Goal: Task Accomplishment & Management: Manage account settings

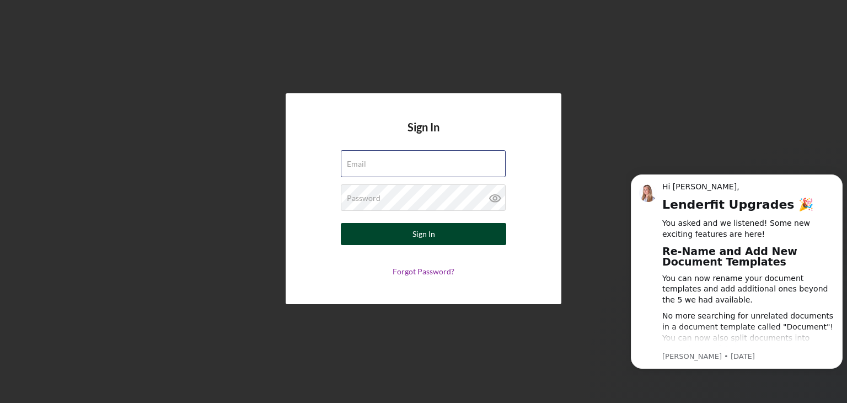
type input "[EMAIL_ADDRESS][DOMAIN_NAME]"
click at [409, 232] on button "Sign In" at bounding box center [423, 234] width 165 height 22
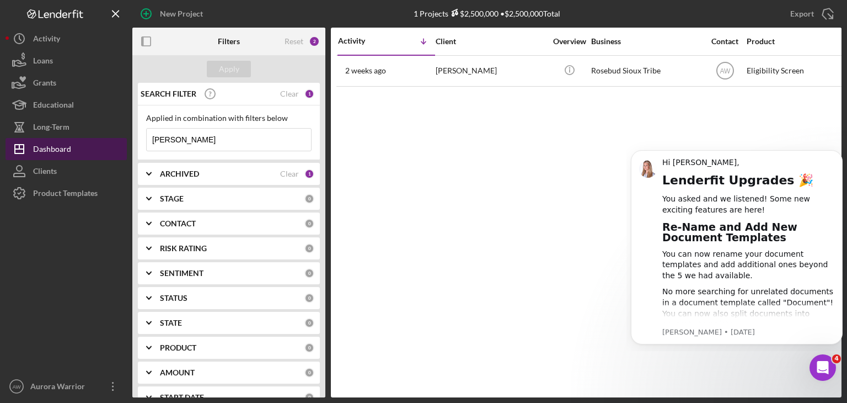
drag, startPoint x: 216, startPoint y: 140, endPoint x: 101, endPoint y: 140, distance: 114.7
click at [101, 140] on div "New Project 1 Projects $2,500,000 • $2,500,000 Total [PERSON_NAME] Export Icon/…" at bounding box center [424, 198] width 836 height 397
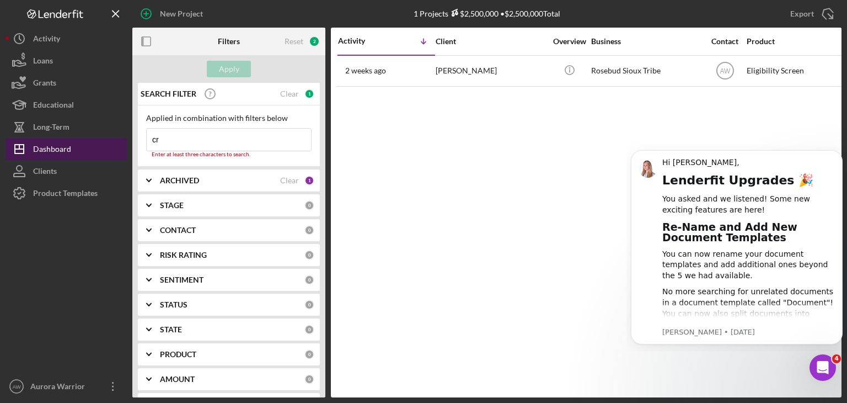
type input "c"
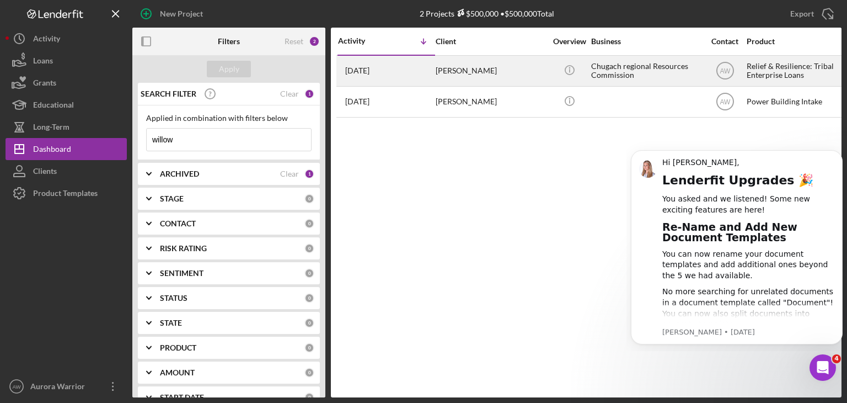
type input "willow"
click at [595, 71] on div "Chugach regional Resources Commission" at bounding box center [646, 70] width 110 height 29
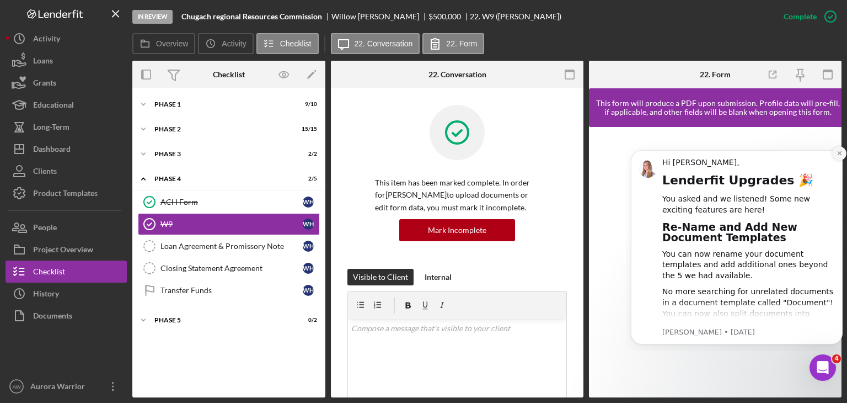
click at [840, 156] on button "Dismiss notification" at bounding box center [839, 153] width 14 height 14
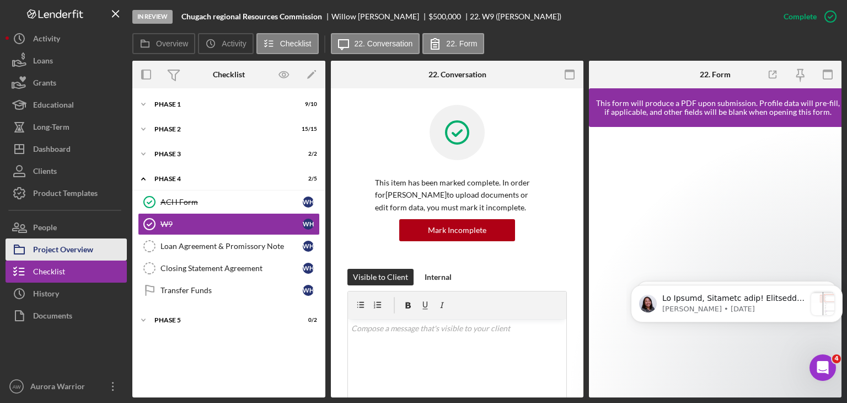
click at [80, 250] on div "Project Overview" at bounding box center [63, 250] width 60 height 25
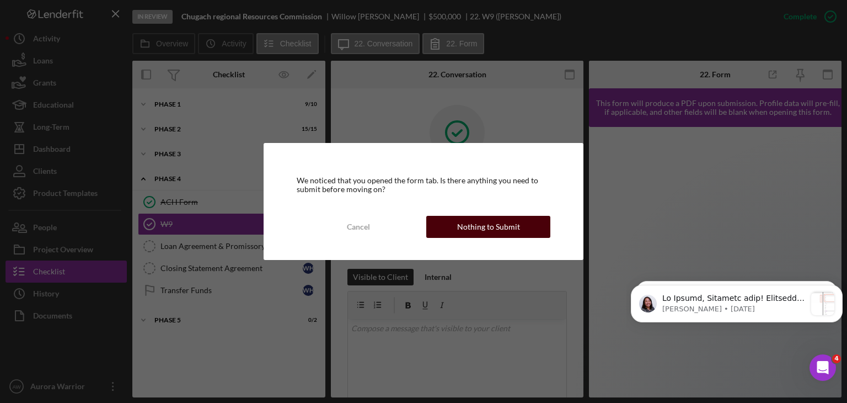
click at [448, 218] on button "Nothing to Submit" at bounding box center [488, 227] width 124 height 22
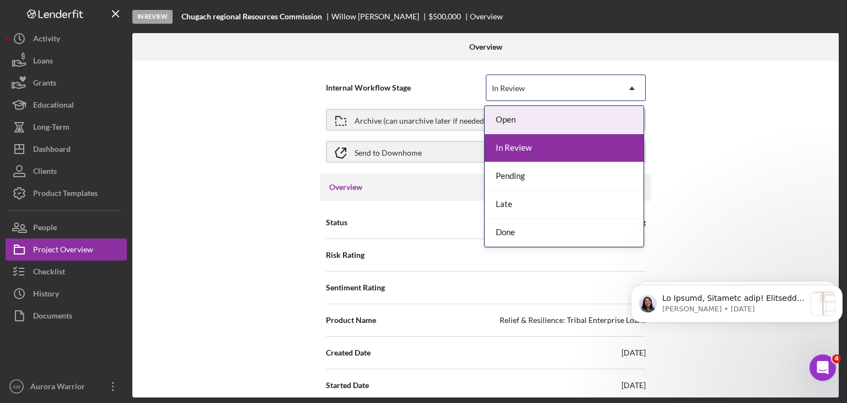
click at [538, 88] on div "In Review" at bounding box center [552, 88] width 132 height 25
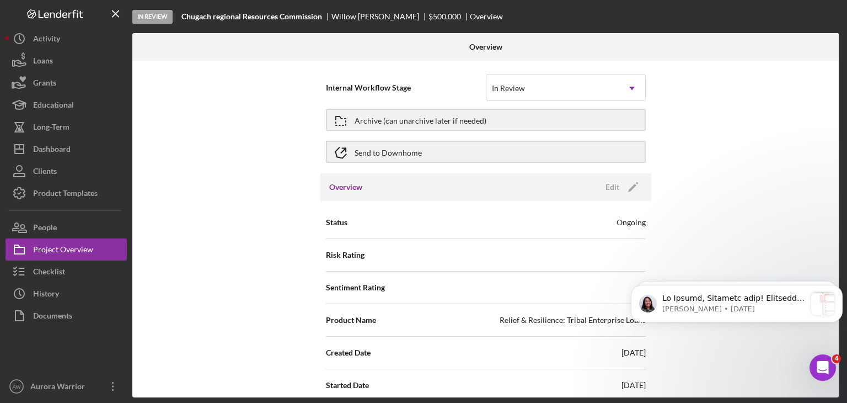
click at [721, 199] on div "Internal Workflow Stage In Review Icon/Dropdown Arrow Archive (can unarchive la…" at bounding box center [485, 229] width 706 height 336
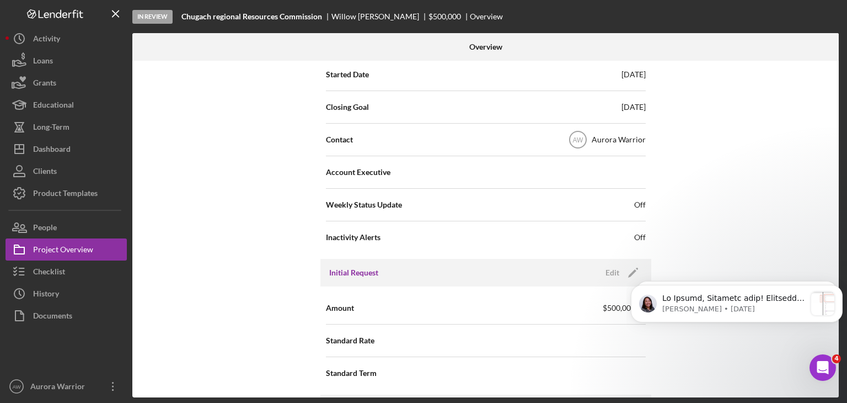
scroll to position [352, 0]
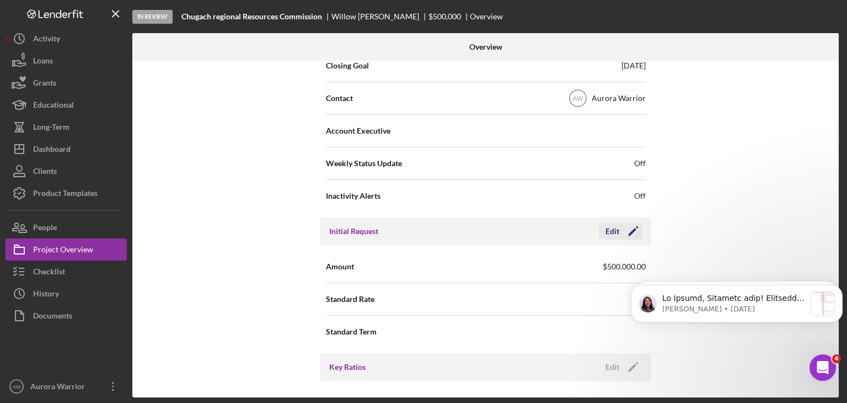
click at [628, 232] on polygon "button" at bounding box center [632, 232] width 8 height 8
click at [504, 264] on input "$500,000" at bounding box center [566, 266] width 160 height 26
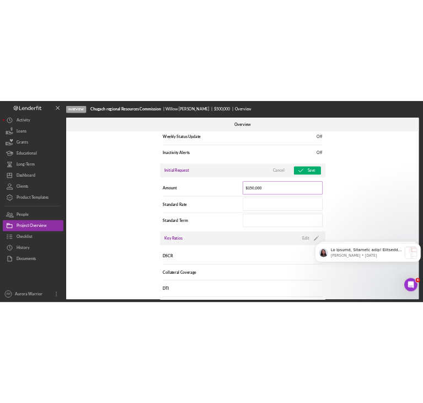
scroll to position [433, 0]
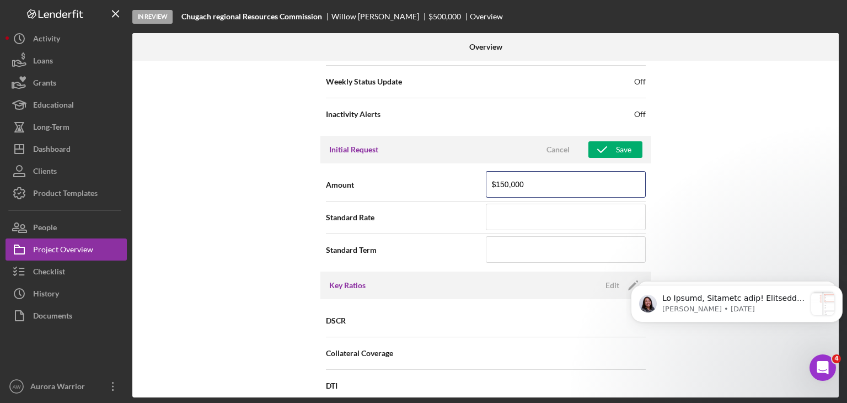
type input "$150,000"
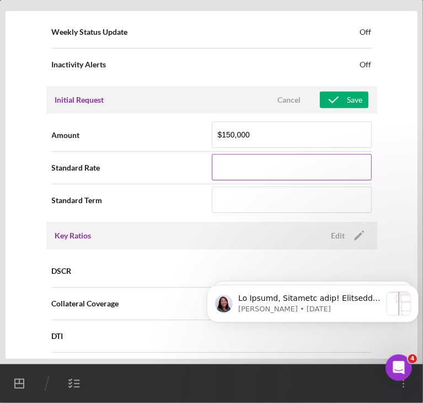
click at [232, 177] on input at bounding box center [292, 167] width 160 height 26
type input "4%"
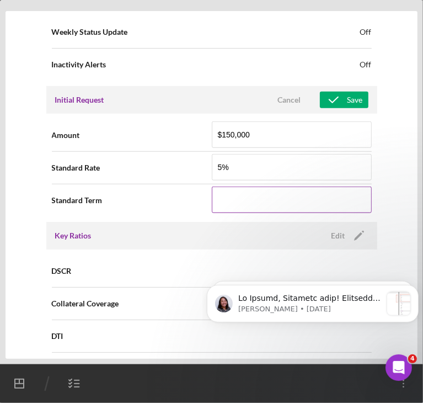
type input "5.000%"
click at [241, 202] on input at bounding box center [292, 199] width 160 height 26
click at [241, 202] on input "4" at bounding box center [292, 199] width 160 height 26
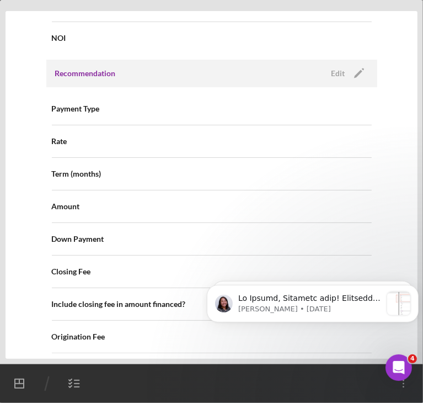
scroll to position [893, 0]
type input "4"
click at [339, 66] on div "Edit" at bounding box center [338, 74] width 14 height 17
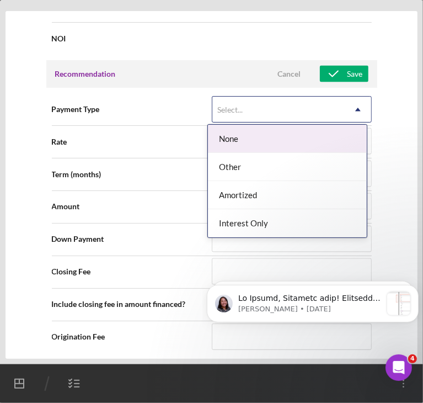
click at [318, 115] on div "Select..." at bounding box center [278, 109] width 132 height 25
click at [387, 117] on div "Internal Workflow Stage In Review Icon/Dropdown Arrow Archive (can unarchive la…" at bounding box center [211, 185] width 401 height 336
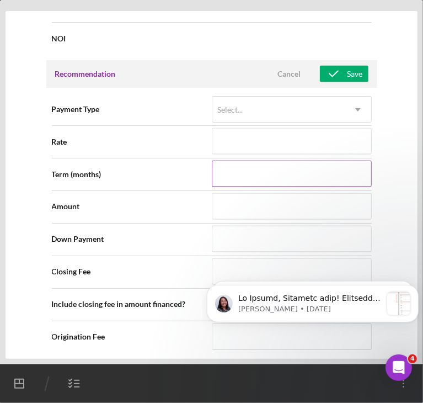
click at [336, 174] on input at bounding box center [292, 173] width 160 height 26
type input "4"
type input "48"
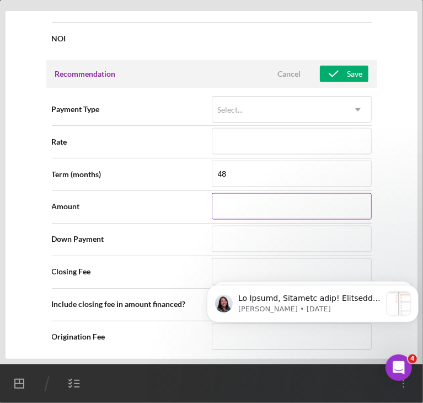
click at [324, 197] on input at bounding box center [292, 206] width 160 height 26
type input "$5"
type input "$57"
type input "$578"
type input "$5,783"
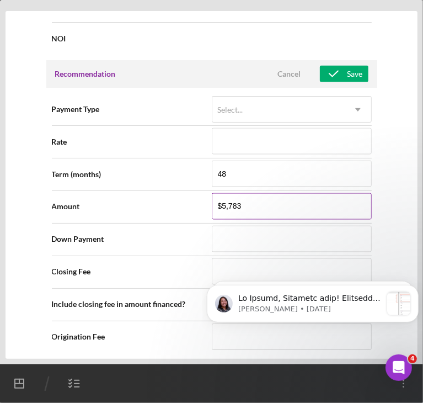
type input "$57,835"
type input "$578,353"
type input "$5,783,535"
click at [254, 199] on input "$5,783,535" at bounding box center [292, 206] width 160 height 26
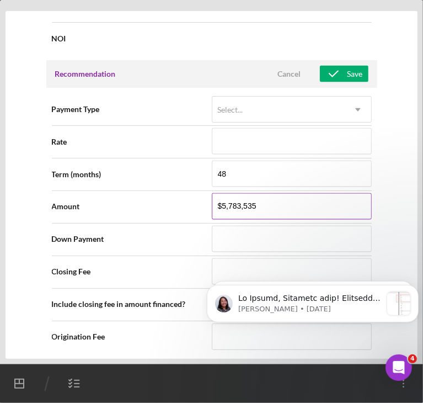
type input "$578,353"
type input "$57,835"
type input "$578,353"
type input "$5,783,535"
type input "$578,353"
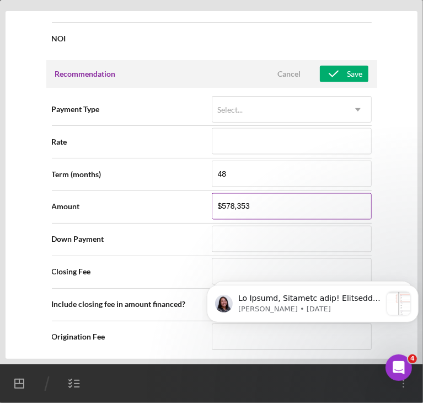
type input "$57,835"
click at [158, 216] on div "Amount $57,835" at bounding box center [212, 207] width 320 height 28
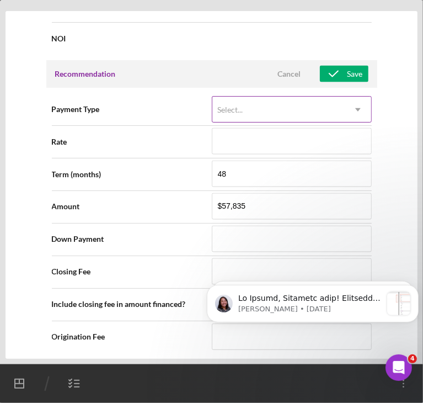
click at [256, 102] on div "Select..." at bounding box center [278, 109] width 132 height 25
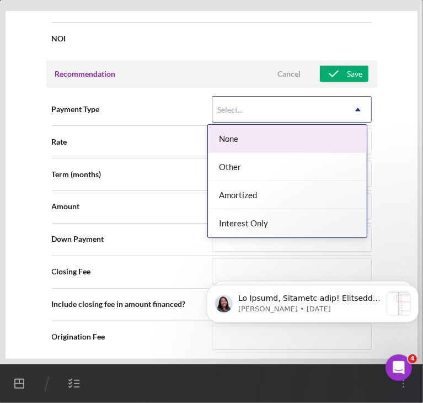
click at [180, 122] on div "Payment Type 4 results available. Use Up and Down to choose options, press Ente…" at bounding box center [212, 109] width 320 height 33
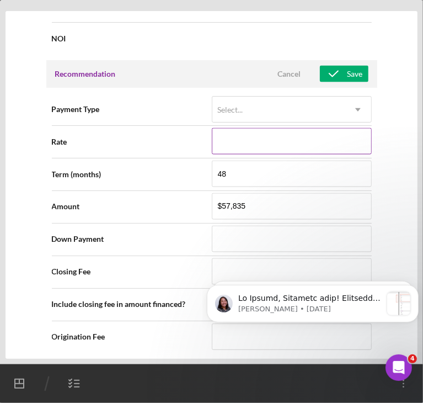
click at [240, 141] on input at bounding box center [292, 141] width 160 height 26
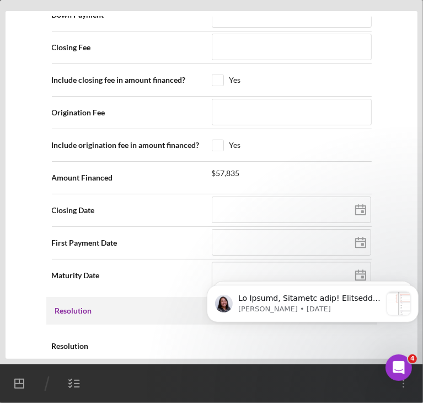
scroll to position [1118, 0]
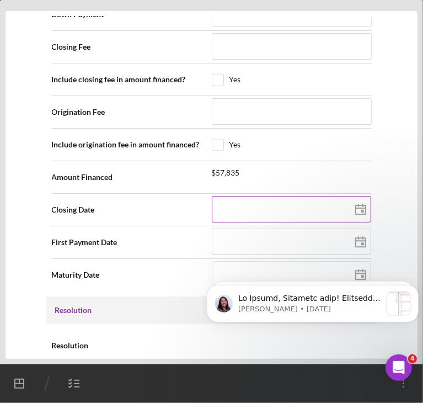
click at [243, 202] on input at bounding box center [291, 209] width 159 height 26
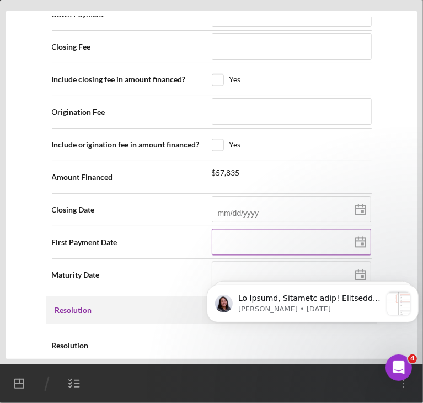
click at [241, 234] on input at bounding box center [291, 241] width 159 height 26
type input "0m/dd/yyyy"
type input "08/dd/yyyy"
type input "0m/dd/yyyy"
type input "09/dd/yyyy"
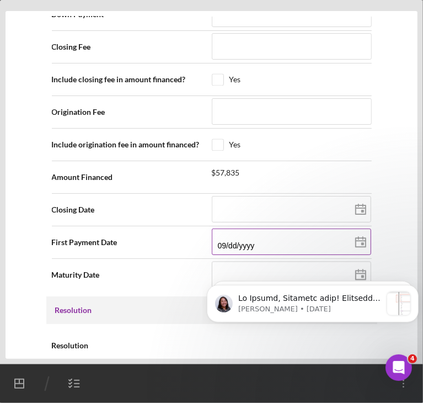
type input "09/1d/yyyy"
type input "09/15/yyyy"
type input "09/15/2yyy"
type input "09/15/20yy"
type input "09/15/202y"
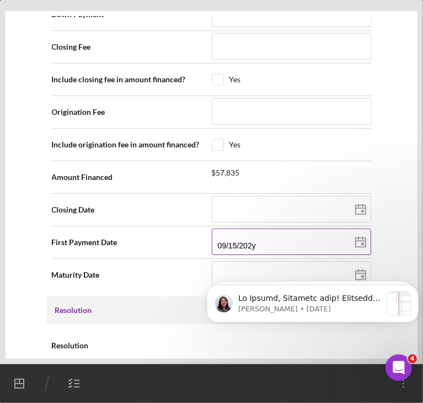
type input "[DATE]"
click at [238, 265] on html "[PERSON_NAME] • [DATE] Hi [PERSON_NAME], We've identified the issue preventing …" at bounding box center [312, 306] width 221 height 88
click at [246, 276] on body "[PERSON_NAME] • [DATE] Hi [PERSON_NAME], We've identified the issue preventing …" at bounding box center [312, 305] width 212 height 79
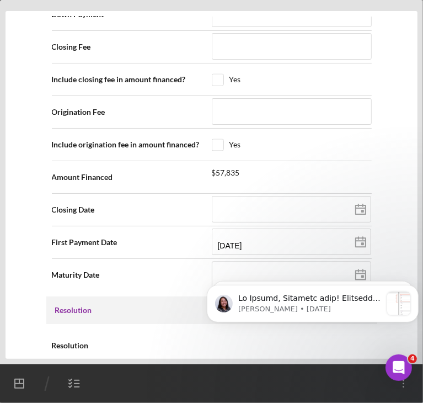
click at [265, 272] on body "[PERSON_NAME] • [DATE] Hi [PERSON_NAME], We've identified the issue preventing …" at bounding box center [312, 305] width 212 height 79
drag, startPoint x: 307, startPoint y: 266, endPoint x: 508, endPoint y: 524, distance: 327.6
click at [307, 266] on html "[PERSON_NAME] • [DATE] Hi [PERSON_NAME], We've identified the issue preventing …" at bounding box center [312, 306] width 221 height 88
click at [283, 274] on body "[PERSON_NAME] • [DATE] Hi [PERSON_NAME], We've identified the issue preventing …" at bounding box center [312, 305] width 212 height 79
click at [234, 270] on body "[PERSON_NAME] • [DATE] Hi [PERSON_NAME], We've identified the issue preventing …" at bounding box center [312, 305] width 212 height 79
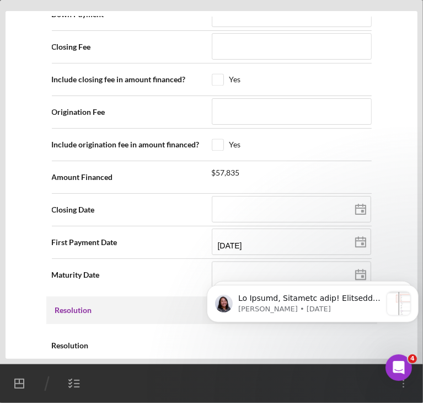
click at [298, 272] on body "[PERSON_NAME] • [DATE] Hi [PERSON_NAME], We've identified the issue preventing …" at bounding box center [312, 305] width 212 height 79
click at [329, 272] on body "[PERSON_NAME] • [DATE] Hi [PERSON_NAME], We've identified the issue preventing …" at bounding box center [312, 305] width 212 height 79
click at [208, 266] on body "[PERSON_NAME] • [DATE] Hi [PERSON_NAME], We've identified the issue preventing …" at bounding box center [312, 305] width 212 height 79
click at [242, 266] on body "[PERSON_NAME] • [DATE] Hi [PERSON_NAME], We've identified the issue preventing …" at bounding box center [312, 305] width 212 height 79
click at [232, 264] on html "[PERSON_NAME] • [DATE] Hi [PERSON_NAME], We've identified the issue preventing …" at bounding box center [312, 306] width 221 height 88
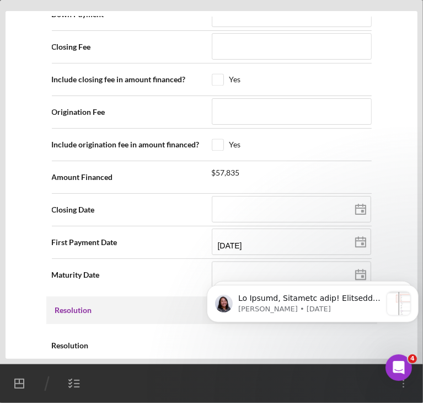
click at [239, 262] on html "[PERSON_NAME] • [DATE] Hi [PERSON_NAME], We've identified the issue preventing …" at bounding box center [312, 306] width 221 height 88
click at [235, 261] on div at bounding box center [292, 275] width 160 height 28
type input "0m/dd/yyyy"
type input "09/dd/yyyy"
type input "09/1d/yyyy"
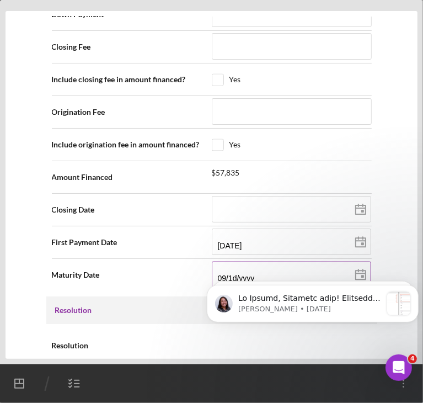
type input "09/15/yyyy"
type input "09/15/2yyy"
type input "09/15/20yy"
type input "09/15/202y"
type input "[DATE]"
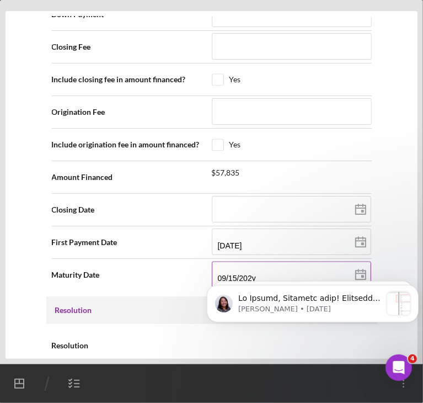
type input "[DATE]"
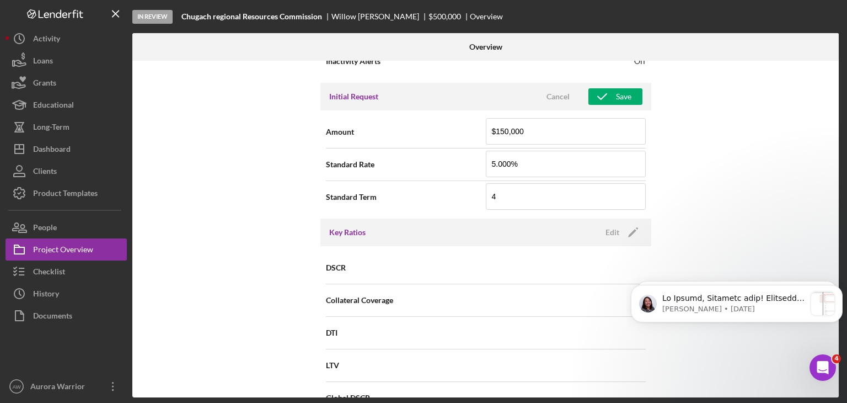
scroll to position [481, 0]
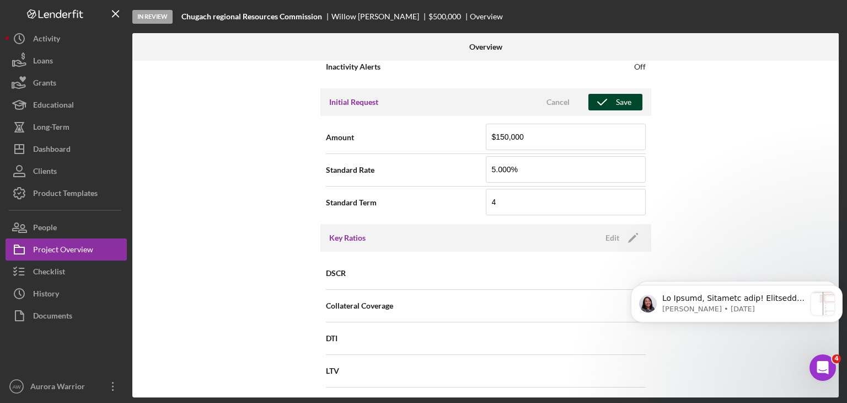
type input "[DATE]"
click at [619, 106] on div "Save" at bounding box center [623, 102] width 15 height 17
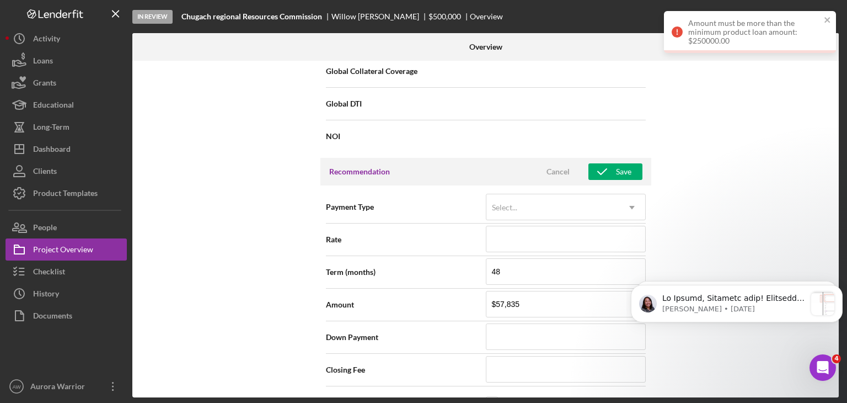
scroll to position [848, 0]
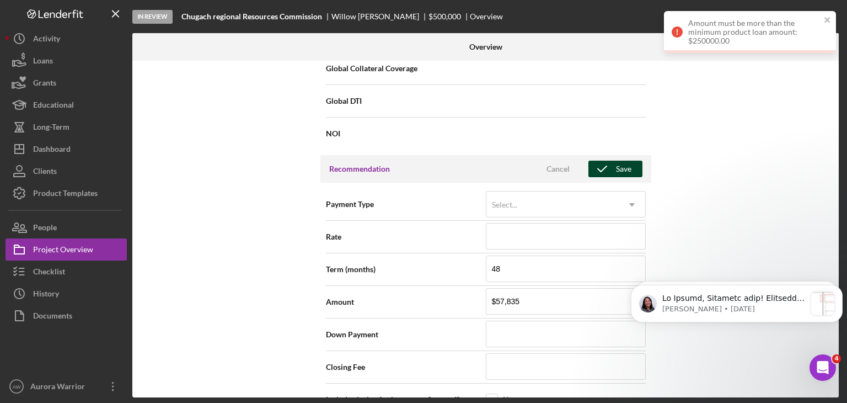
click at [619, 165] on div "Save" at bounding box center [623, 168] width 15 height 17
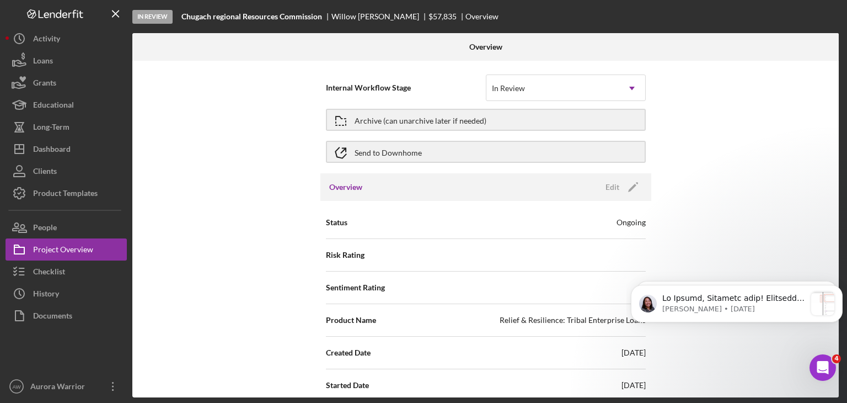
scroll to position [0, 0]
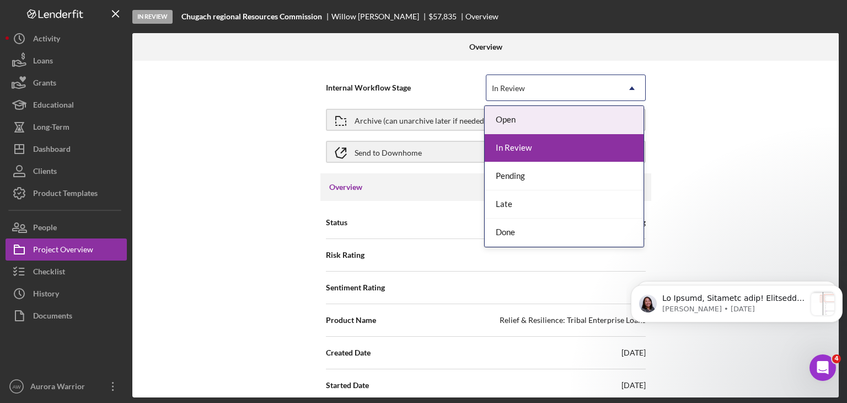
click at [626, 78] on icon "Icon/Dropdown Arrow" at bounding box center [632, 88] width 26 height 26
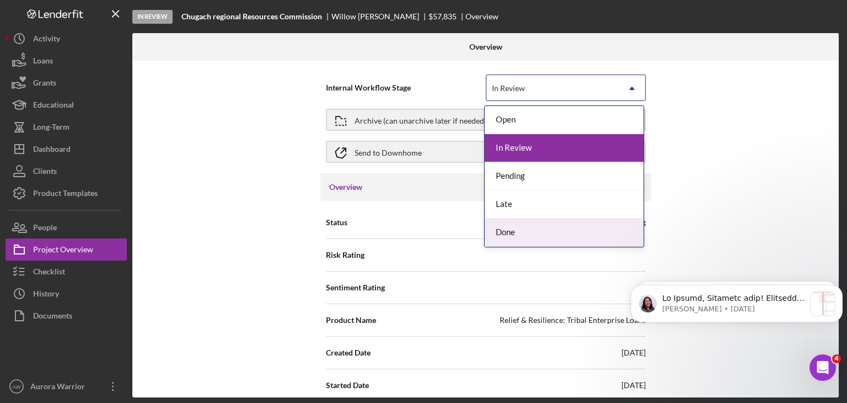
click at [535, 227] on div "Done" at bounding box center [564, 232] width 159 height 28
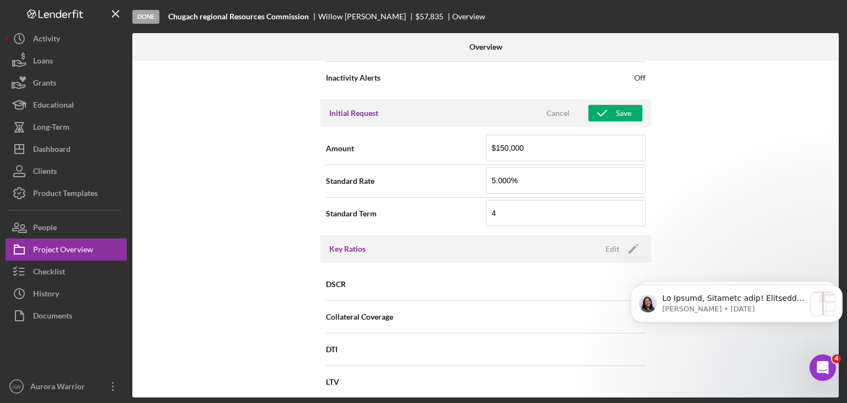
scroll to position [469, 0]
click at [619, 113] on div "Save" at bounding box center [623, 114] width 15 height 17
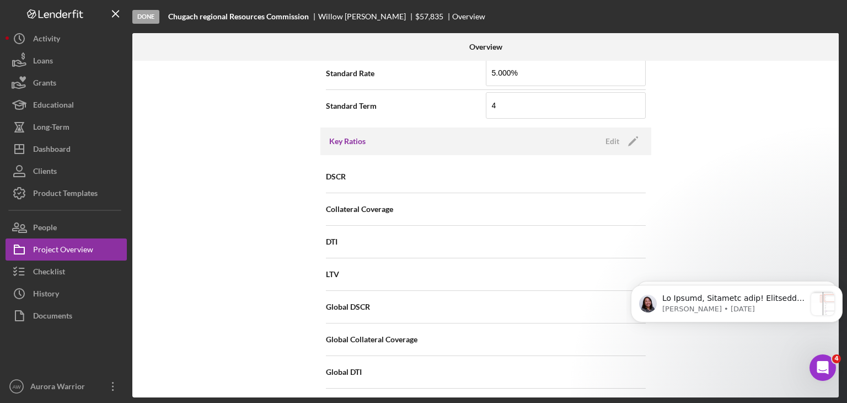
scroll to position [577, 0]
click at [89, 197] on div "Product Templates" at bounding box center [65, 194] width 65 height 25
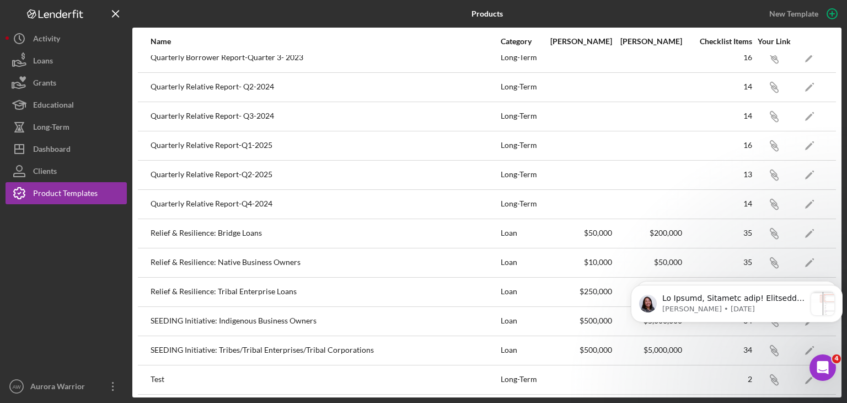
scroll to position [187, 0]
click at [840, 291] on icon "Dismiss notification" at bounding box center [840, 288] width 6 height 6
click at [837, 291] on icon "Dismiss notification" at bounding box center [840, 289] width 6 height 6
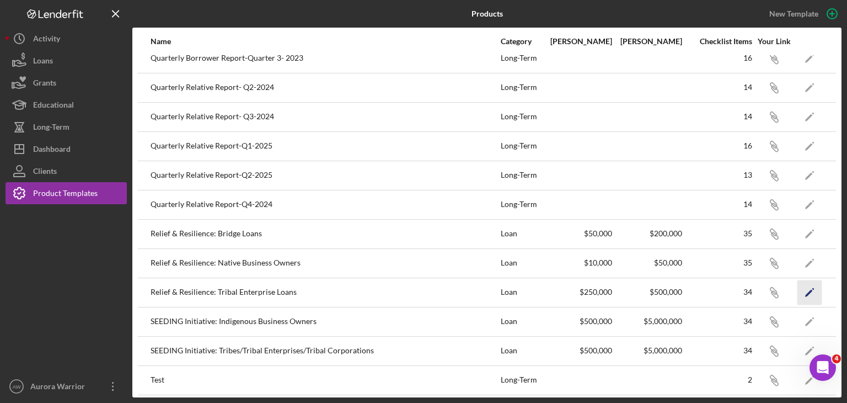
click at [808, 286] on icon "Icon/Edit" at bounding box center [809, 292] width 25 height 25
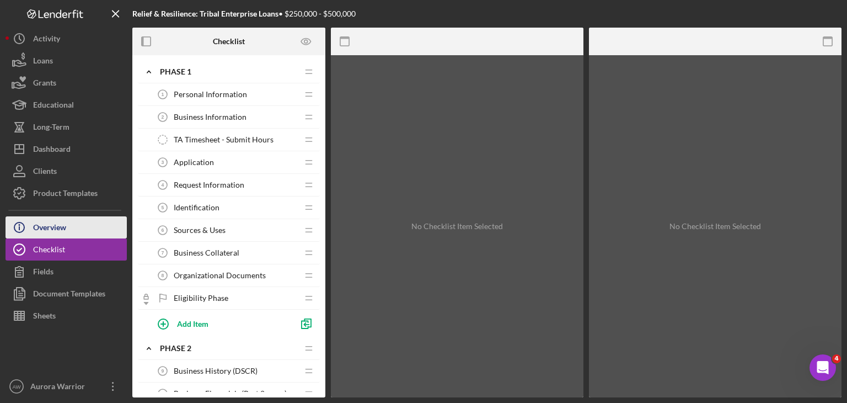
click at [46, 224] on div "Overview" at bounding box center [49, 228] width 33 height 25
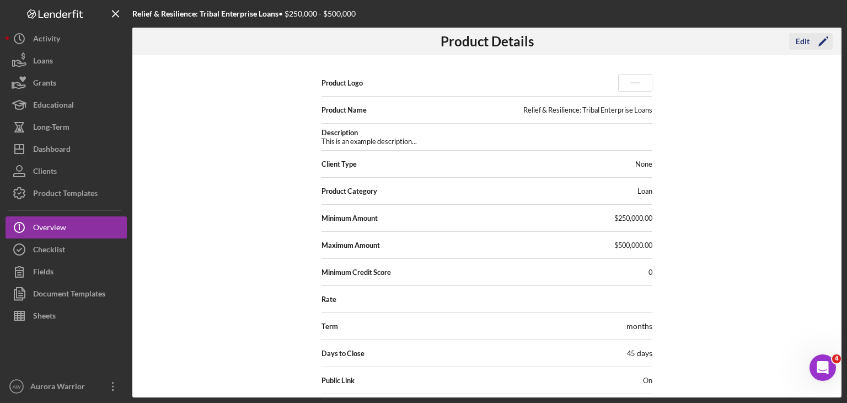
click at [821, 43] on polygon "button" at bounding box center [822, 42] width 8 height 8
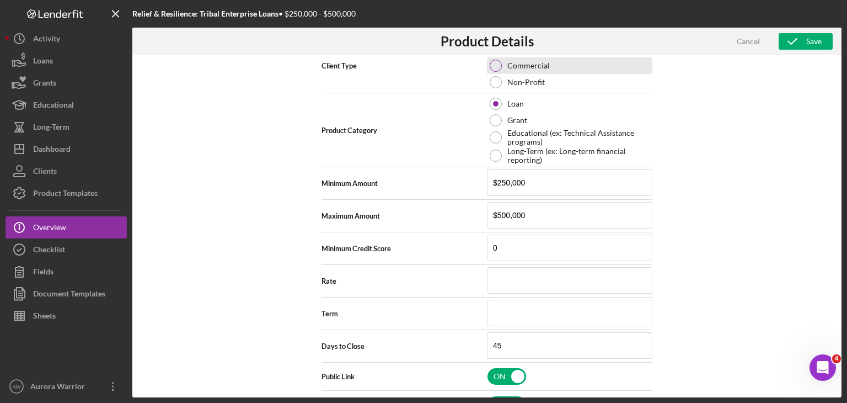
scroll to position [210, 0]
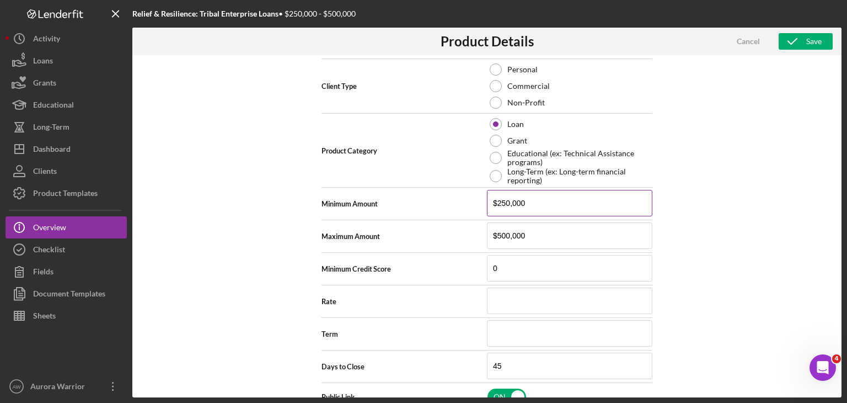
click at [499, 202] on input "$250,000" at bounding box center [569, 203] width 165 height 26
type input "$50,000"
type textarea "Here's a snapshot of information that has been fully approved, as well as the i…"
type input "$50,000"
click at [822, 38] on button "Save" at bounding box center [806, 41] width 54 height 17
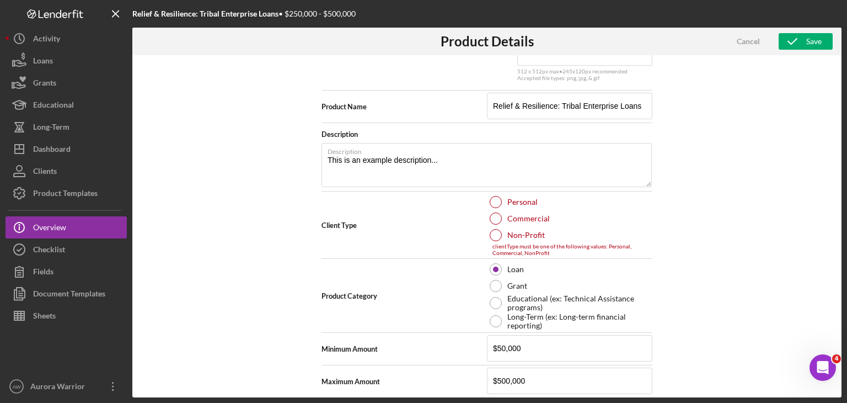
scroll to position [78, 0]
click at [487, 234] on div "Non-Profit" at bounding box center [569, 235] width 165 height 17
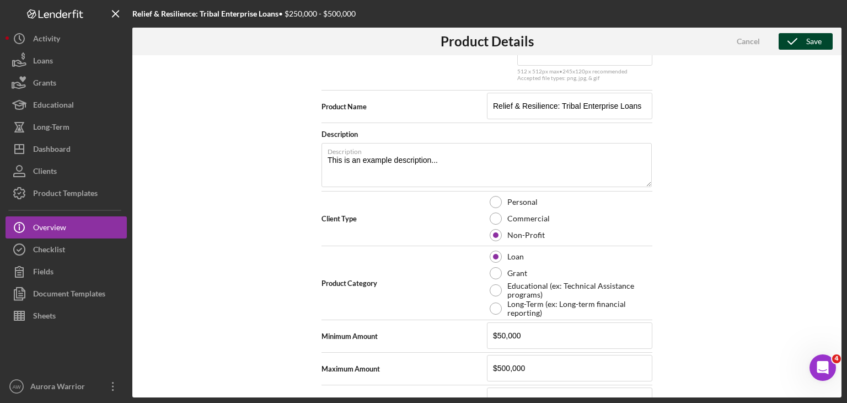
click at [805, 41] on icon "button" at bounding box center [793, 42] width 28 height 28
type textarea "Here's a snapshot of information that has been fully approved, as well as the i…"
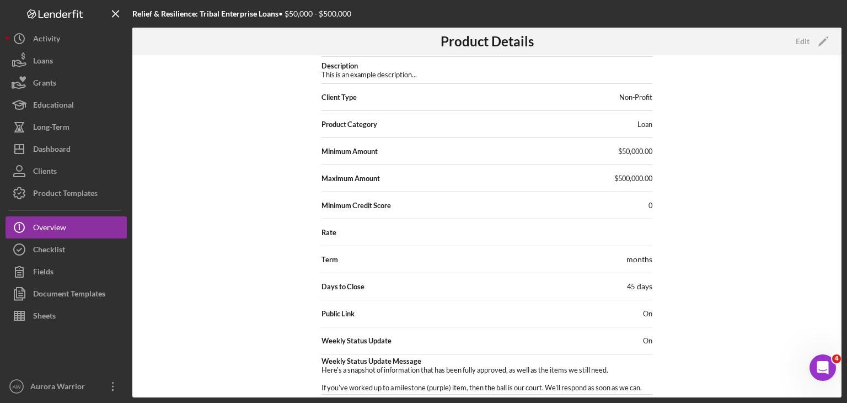
scroll to position [0, 0]
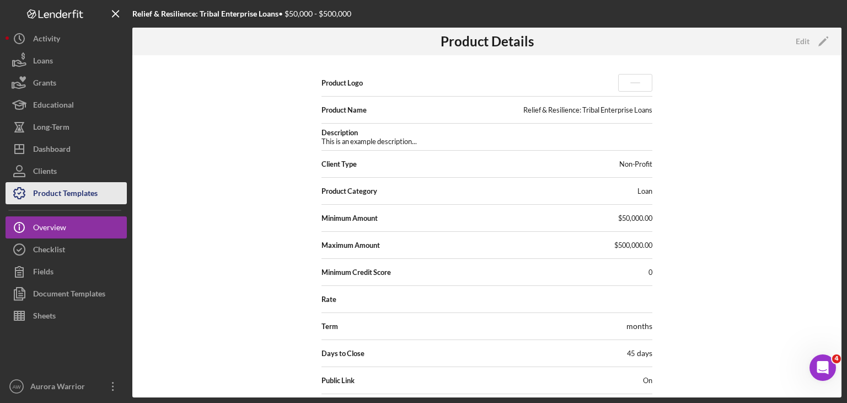
click at [78, 192] on div "Product Templates" at bounding box center [65, 194] width 65 height 25
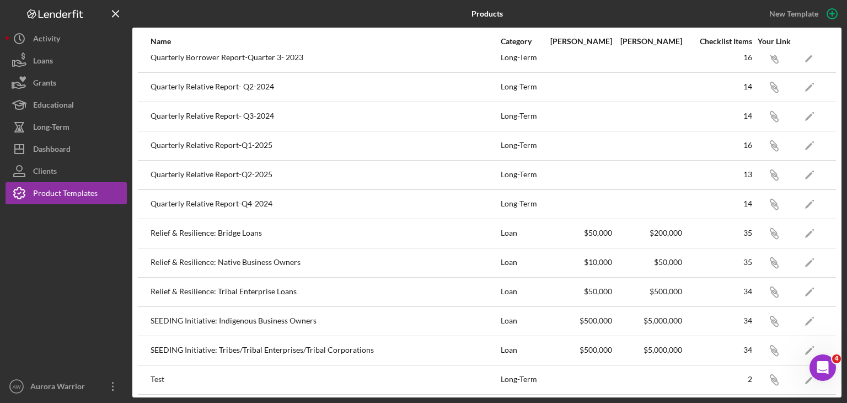
scroll to position [187, 0]
click at [797, 319] on icon "Icon/Edit" at bounding box center [809, 320] width 25 height 25
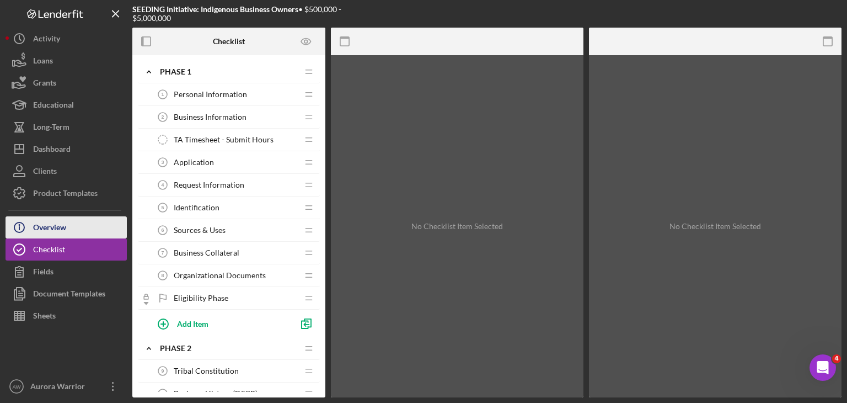
click at [58, 228] on div "Overview" at bounding box center [49, 228] width 33 height 25
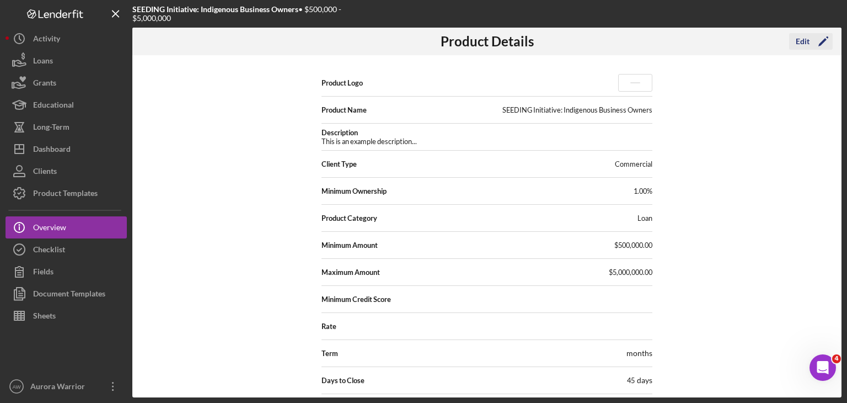
click at [805, 41] on div "Edit" at bounding box center [803, 41] width 14 height 17
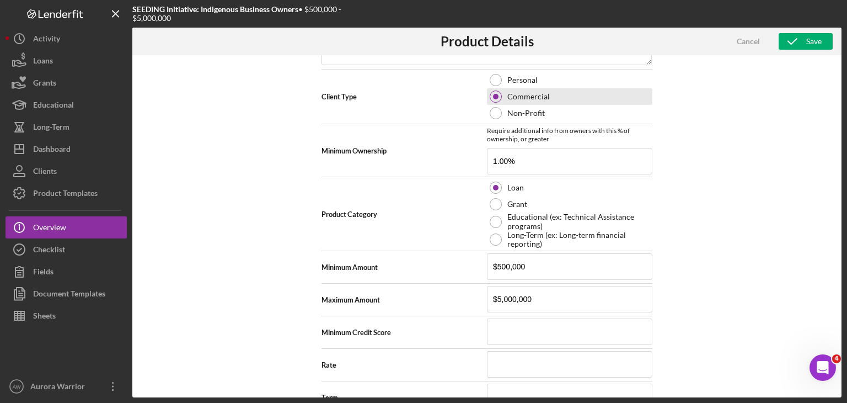
scroll to position [201, 0]
click at [530, 263] on input "$500,000" at bounding box center [569, 265] width 165 height 26
click at [807, 40] on div "Save" at bounding box center [813, 41] width 15 height 17
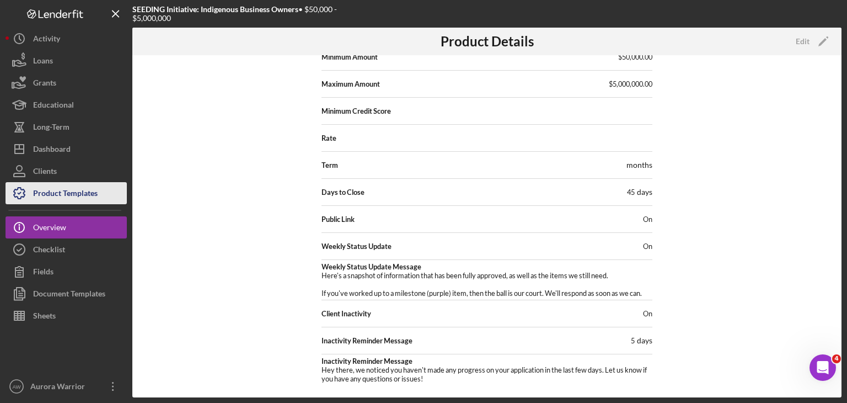
click at [57, 199] on div "Product Templates" at bounding box center [65, 194] width 65 height 25
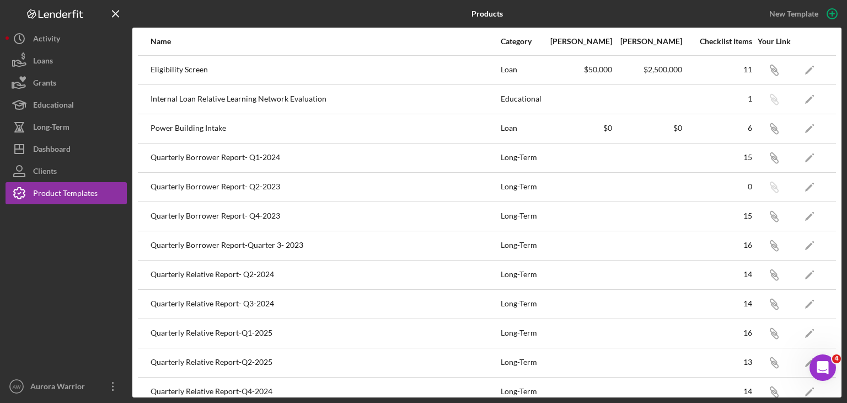
scroll to position [187, 0]
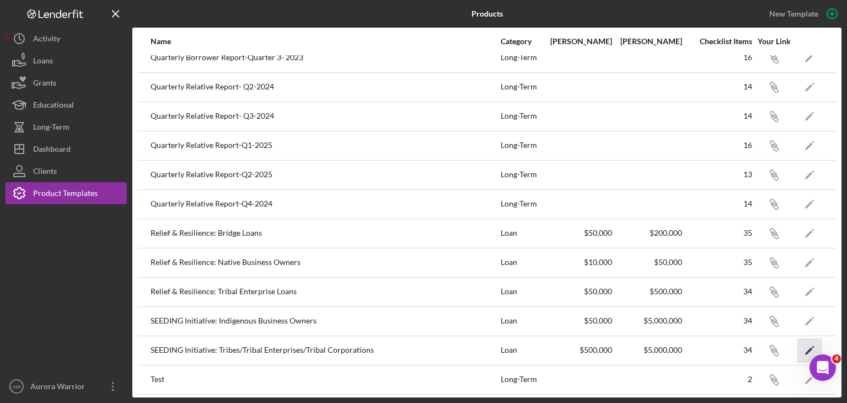
click at [802, 353] on icon "Icon/Edit" at bounding box center [809, 349] width 25 height 25
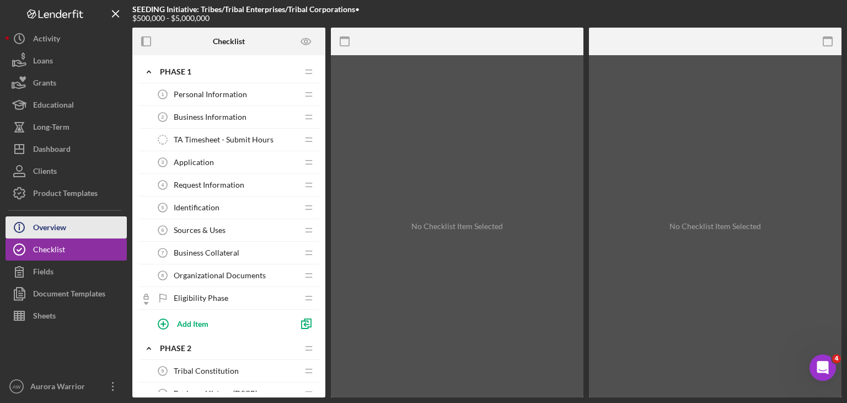
click at [67, 217] on button "Icon/Info Overview" at bounding box center [66, 227] width 121 height 22
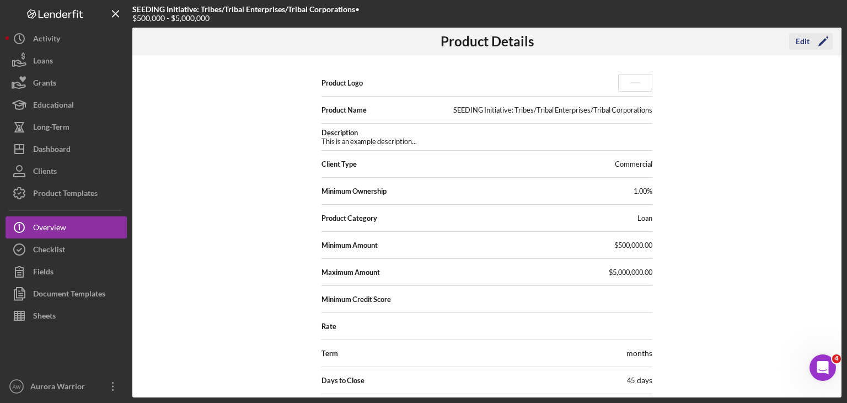
click at [801, 46] on div "Edit" at bounding box center [803, 41] width 14 height 17
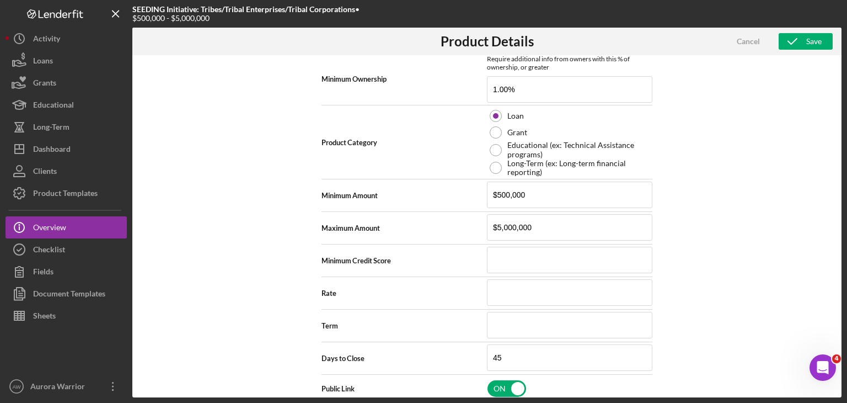
scroll to position [271, 0]
click at [539, 195] on input "$500,000" at bounding box center [569, 194] width 165 height 26
click at [795, 43] on icon "button" at bounding box center [793, 42] width 28 height 28
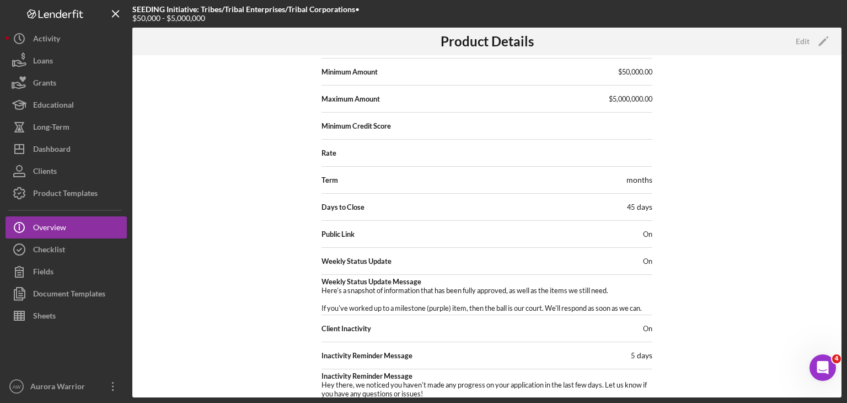
scroll to position [188, 0]
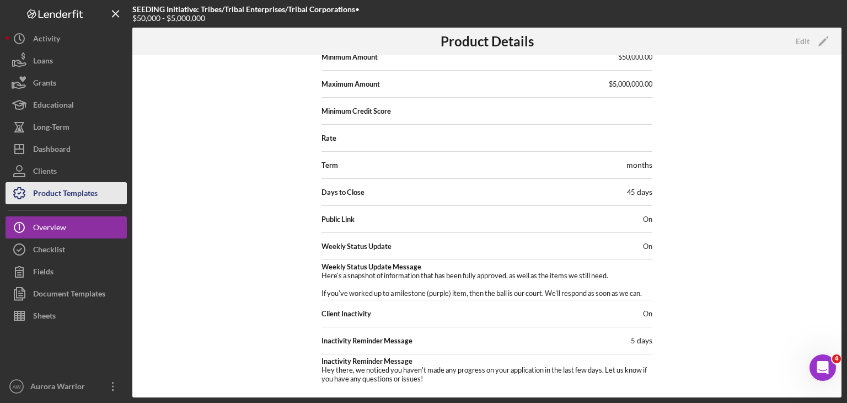
click at [75, 194] on div "Product Templates" at bounding box center [65, 194] width 65 height 25
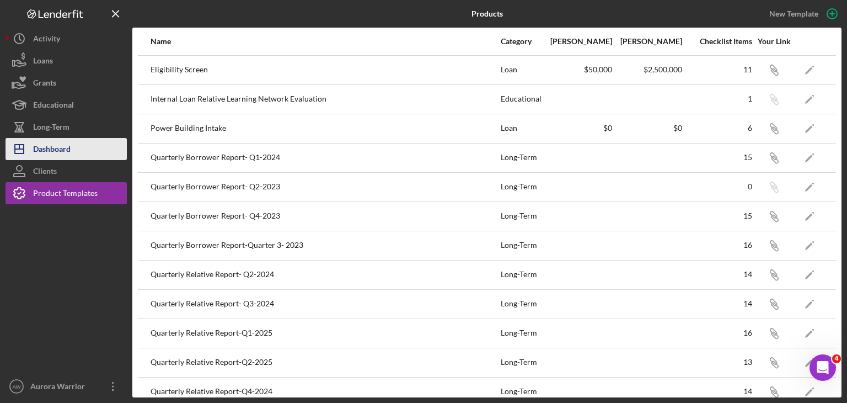
click at [74, 146] on button "Icon/Dashboard Dashboard" at bounding box center [66, 149] width 121 height 22
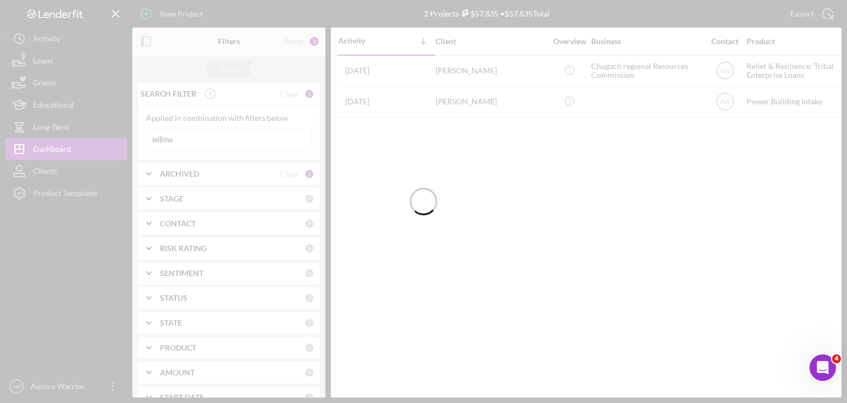
click at [217, 136] on div at bounding box center [423, 201] width 847 height 403
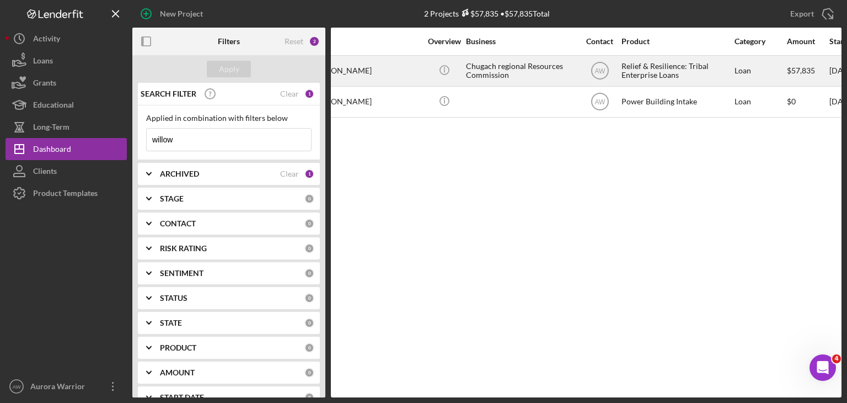
scroll to position [0, 126]
click at [664, 80] on div "Relief & Resilience: Tribal Enterprise Loans" at bounding box center [676, 70] width 110 height 29
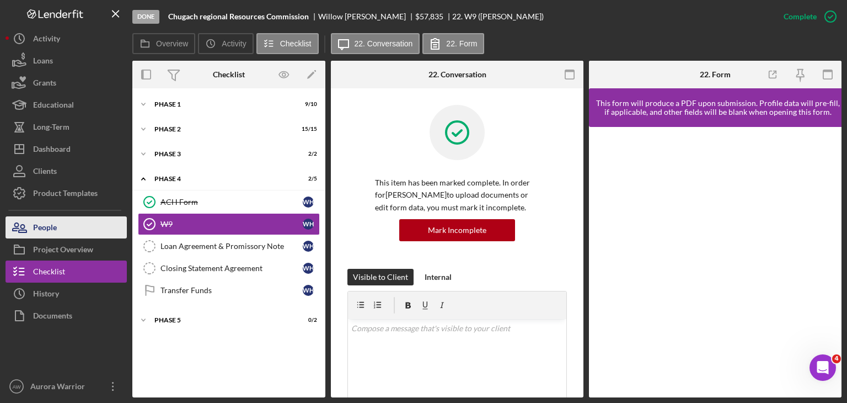
click at [95, 229] on button "People" at bounding box center [66, 227] width 121 height 22
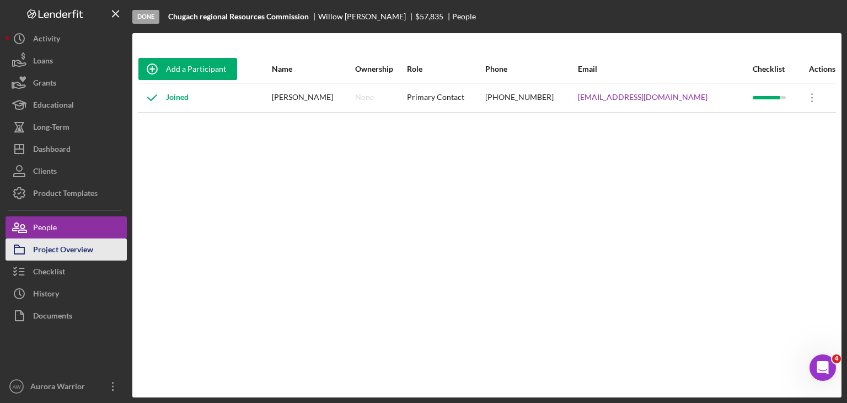
click at [90, 248] on div "Project Overview" at bounding box center [63, 250] width 60 height 25
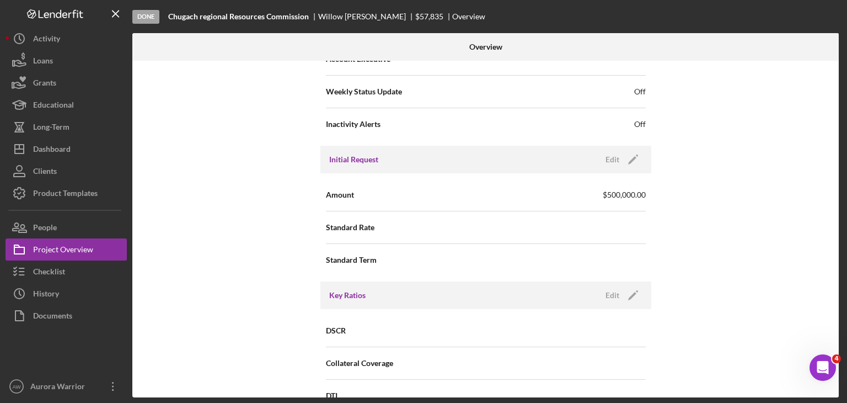
scroll to position [412, 0]
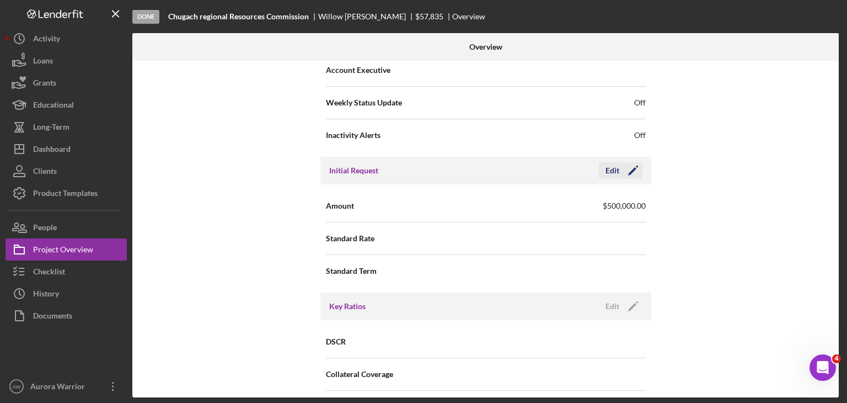
click at [624, 162] on icon "Icon/Edit" at bounding box center [633, 171] width 28 height 28
click at [500, 201] on input "$500,000" at bounding box center [566, 205] width 160 height 26
click at [631, 170] on button "Save" at bounding box center [615, 170] width 54 height 17
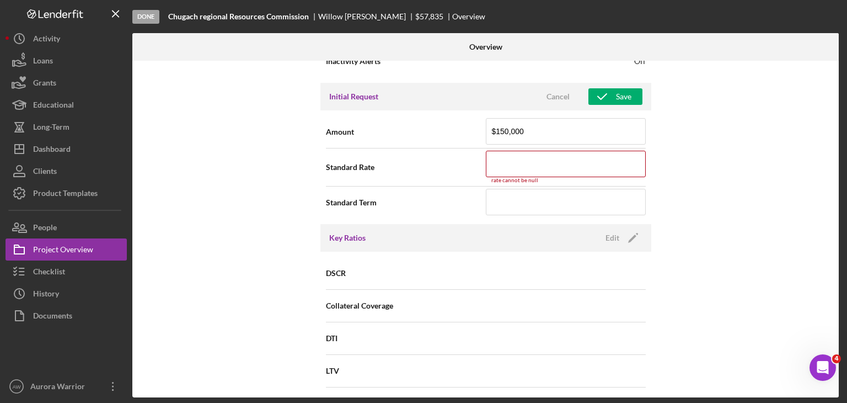
scroll to position [476, 0]
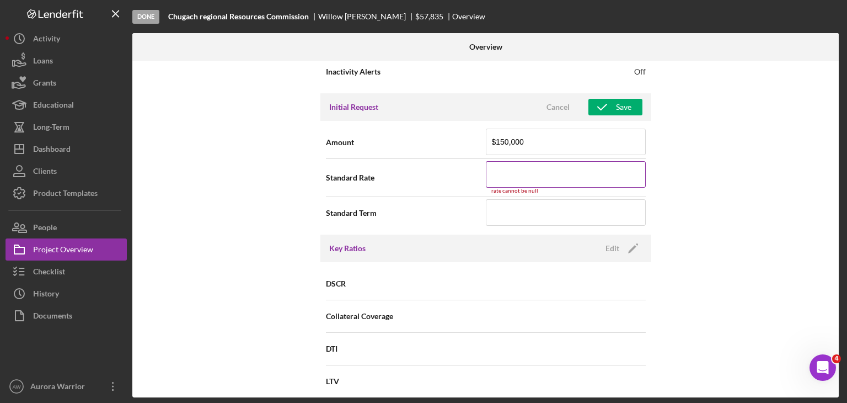
click at [543, 175] on input at bounding box center [566, 174] width 160 height 26
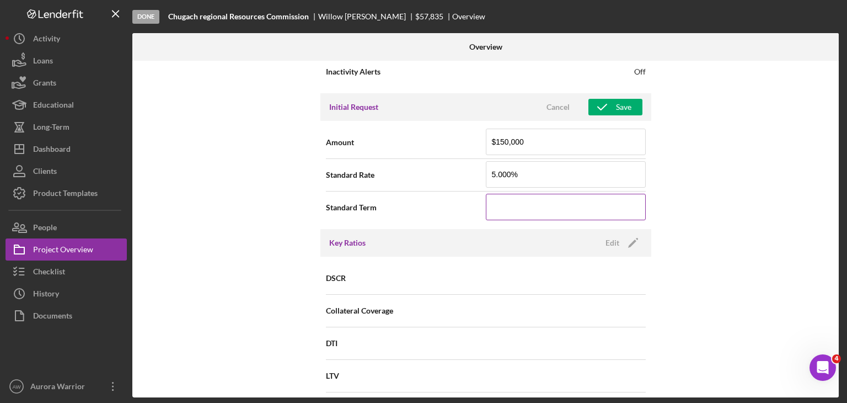
click at [533, 207] on input at bounding box center [566, 207] width 160 height 26
click at [608, 104] on icon "button" at bounding box center [602, 107] width 28 height 28
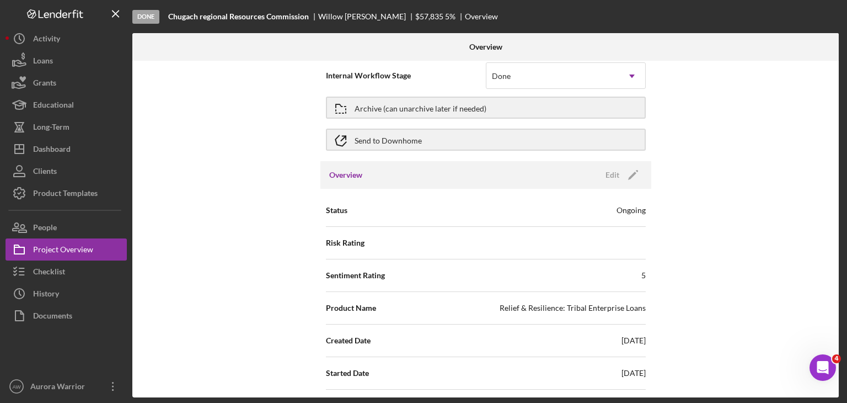
scroll to position [0, 0]
